Goal: Information Seeking & Learning: Learn about a topic

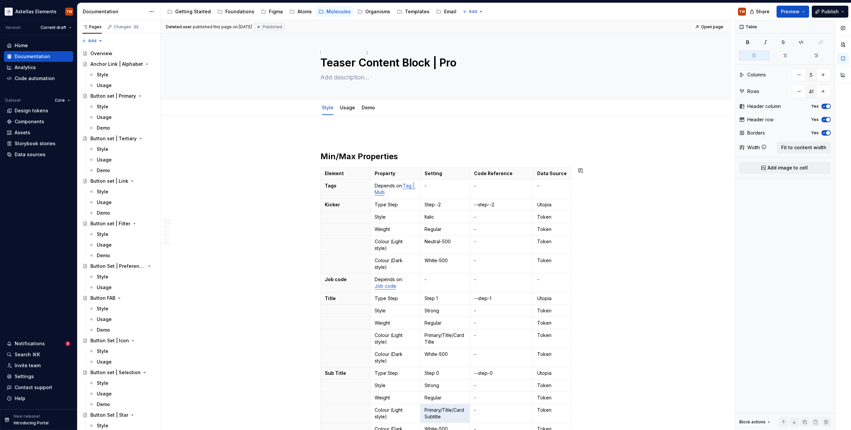
scroll to position [223, 0]
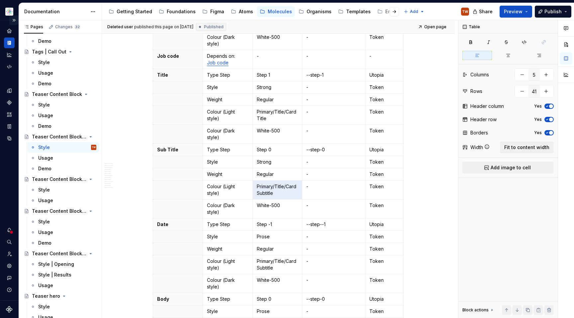
click at [13, 21] on button "Expand sidebar" at bounding box center [13, 20] width 9 height 9
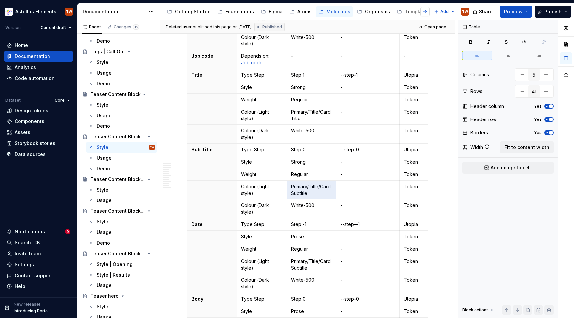
click at [427, 13] on button "button" at bounding box center [424, 11] width 9 height 9
click at [418, 12] on button "Page tree" at bounding box center [422, 12] width 8 height 8
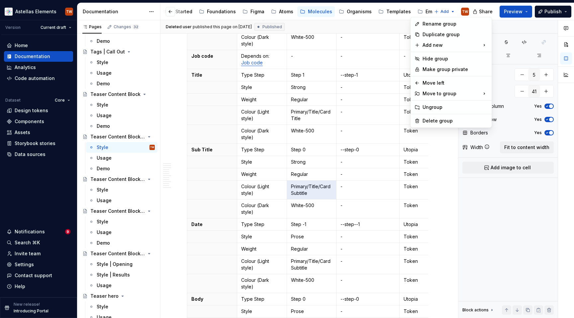
click at [420, 11] on html "Astellas Elements TW Version Current draft Home Documentation Analytics Code au…" at bounding box center [287, 159] width 574 height 318
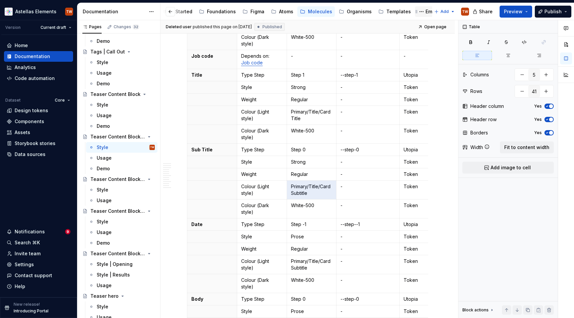
click at [426, 11] on div "Email" at bounding box center [432, 11] width 12 height 7
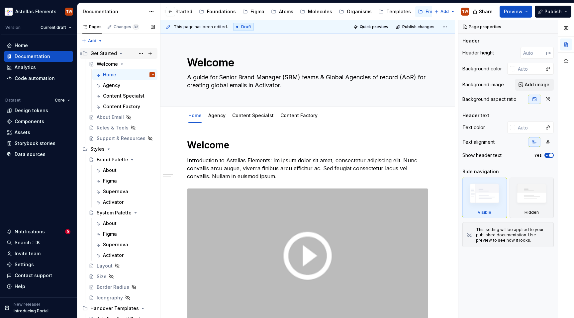
click at [118, 54] on icon "Page tree" at bounding box center [120, 53] width 5 height 5
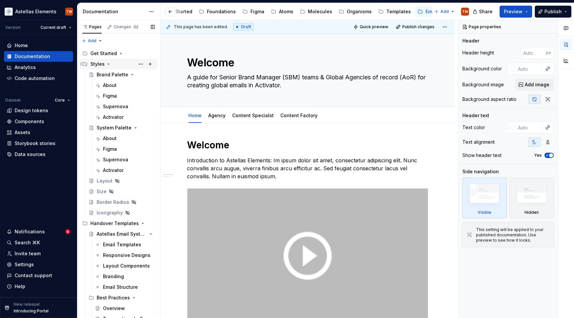
click at [109, 64] on icon "Page tree" at bounding box center [109, 64] width 2 height 1
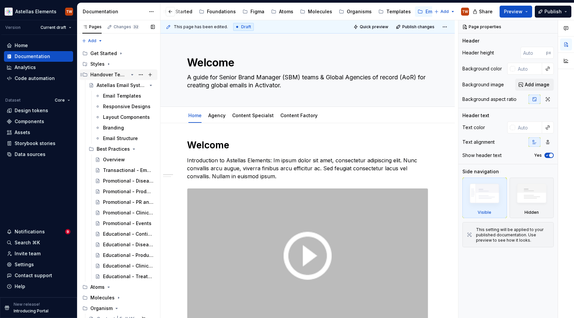
click at [130, 75] on icon "Page tree" at bounding box center [132, 74] width 5 height 5
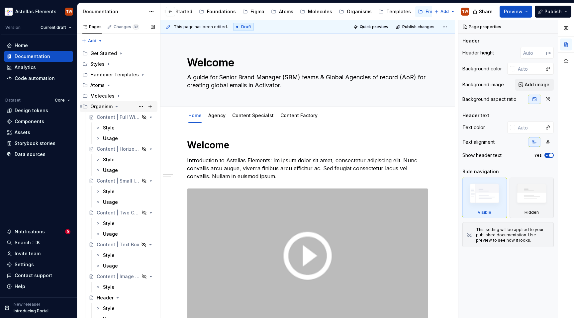
click at [116, 108] on icon "Page tree" at bounding box center [116, 106] width 5 height 5
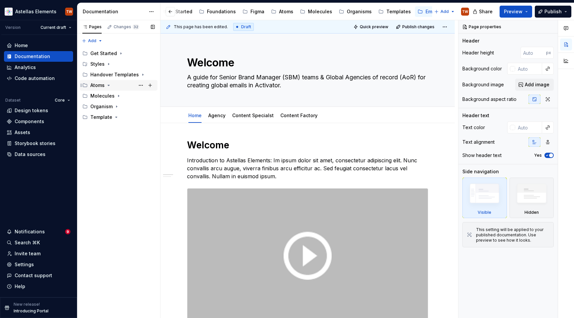
click at [93, 84] on div "Atoms" at bounding box center [97, 85] width 14 height 7
click at [108, 84] on icon "Page tree" at bounding box center [108, 85] width 5 height 5
drag, startPoint x: 109, startPoint y: 85, endPoint x: 117, endPoint y: 107, distance: 23.8
click at [109, 85] on icon "Page tree" at bounding box center [109, 85] width 2 height 1
click at [117, 106] on icon "Page tree" at bounding box center [116, 106] width 5 height 5
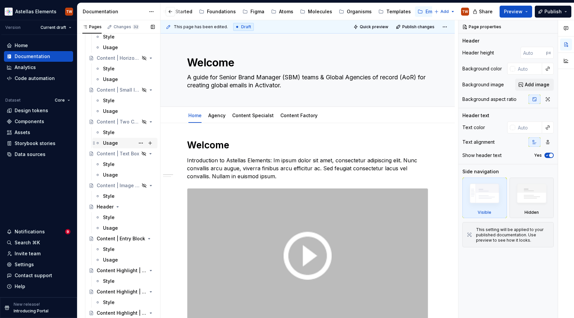
scroll to position [140, 0]
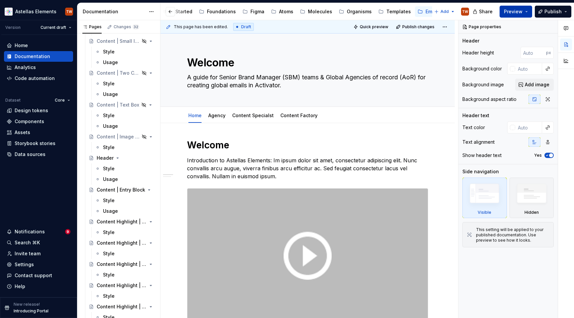
click at [527, 14] on button "Preview" at bounding box center [516, 12] width 33 height 12
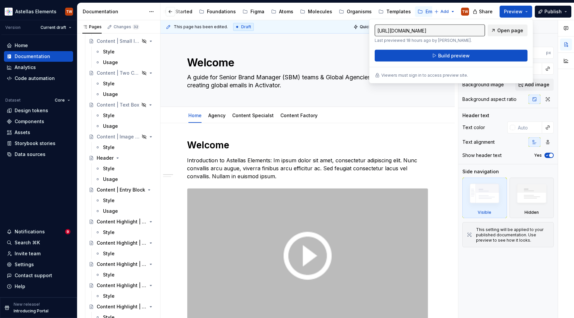
click at [514, 30] on span "Open page" at bounding box center [510, 30] width 26 height 7
type textarea "*"
